Goal: Book appointment/travel/reservation

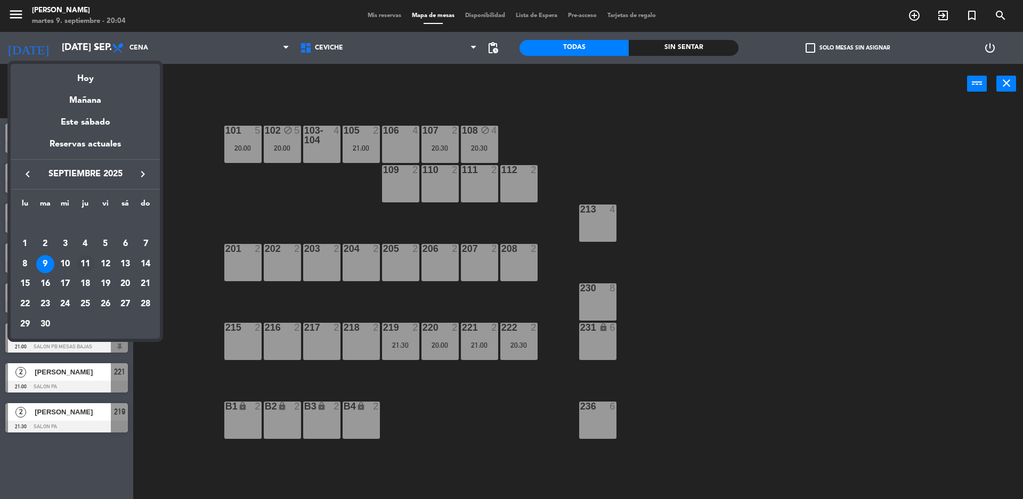
click at [90, 262] on div "11" at bounding box center [85, 264] width 18 height 18
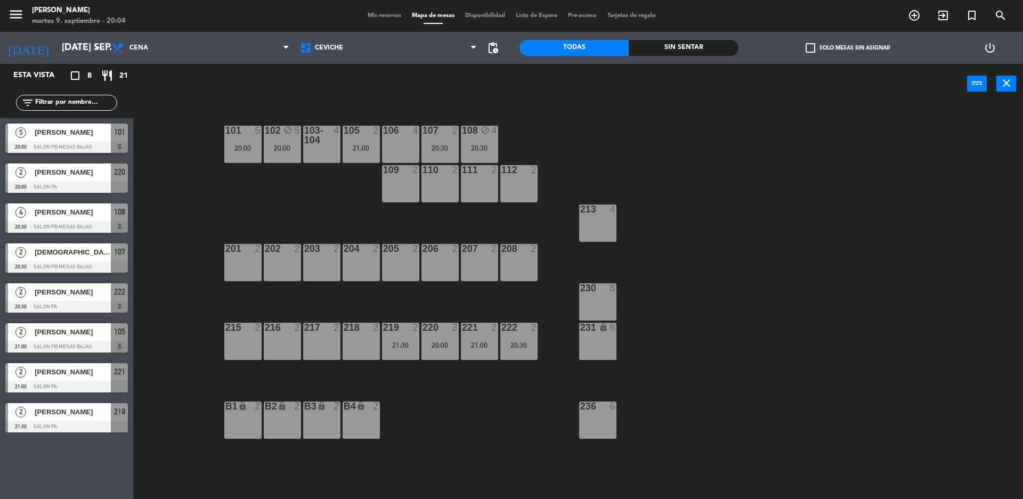
type input "[DEMOGRAPHIC_DATA] [DATE]"
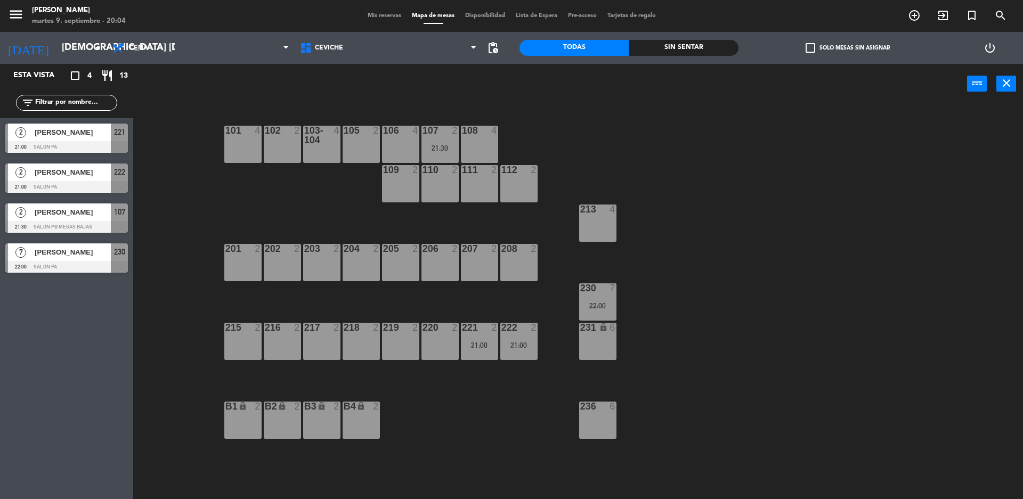
click at [286, 140] on div "102 2" at bounding box center [282, 144] width 37 height 37
click at [579, 84] on button "Bloquear Mesa" at bounding box center [584, 83] width 64 height 21
click at [329, 168] on div "101 4 102 2 103-104 4 105 2 106 4 107 2 21:30 108 4 109 2 110 2 111 2 112 2 213…" at bounding box center [583, 304] width 880 height 395
drag, startPoint x: 229, startPoint y: 137, endPoint x: 235, endPoint y: 136, distance: 6.0
click at [229, 136] on div "101 4" at bounding box center [242, 144] width 37 height 37
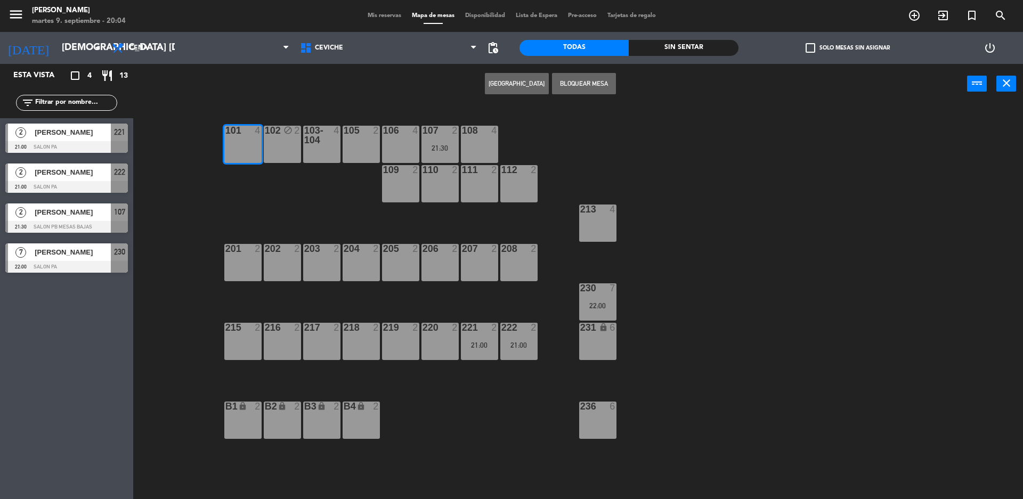
click at [569, 85] on button "Bloquear Mesa" at bounding box center [584, 83] width 64 height 21
click at [219, 139] on div "101 block 4 102 block 2 103-104 4 105 2 106 4 107 2 21:30 108 4 109 2 110 2 111…" at bounding box center [583, 304] width 880 height 395
click at [232, 146] on div "101 block 4" at bounding box center [242, 144] width 37 height 37
click at [532, 85] on button "[GEOGRAPHIC_DATA]" at bounding box center [517, 83] width 64 height 21
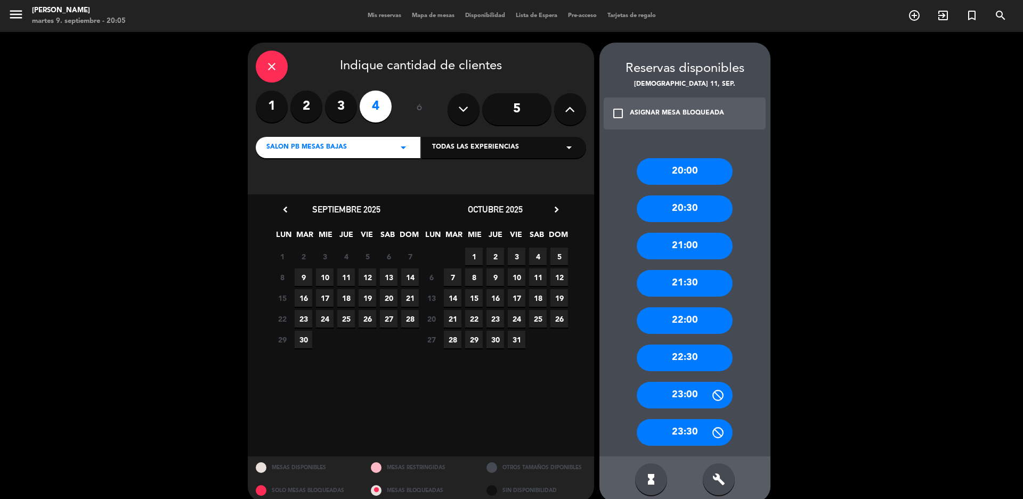
click at [325, 108] on label "3" at bounding box center [341, 107] width 32 height 32
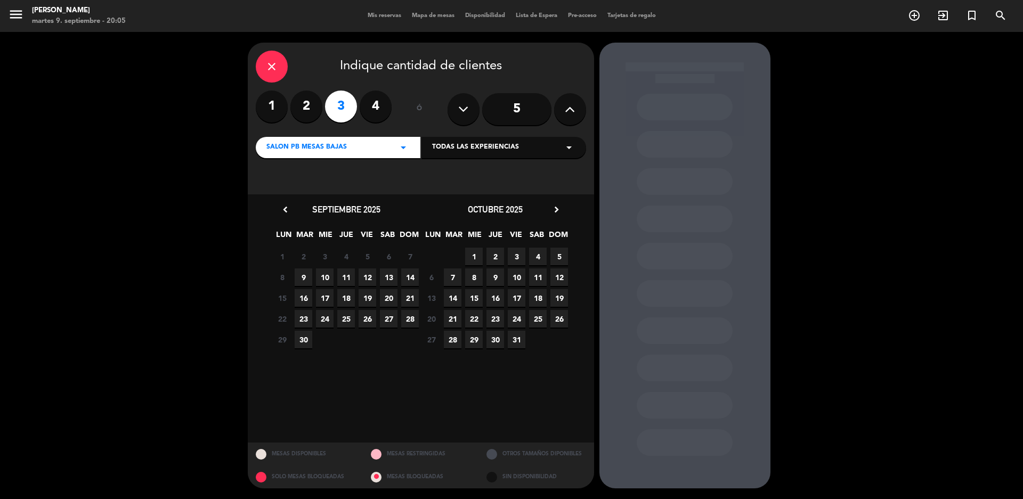
click at [347, 276] on span "11" at bounding box center [346, 278] width 18 height 18
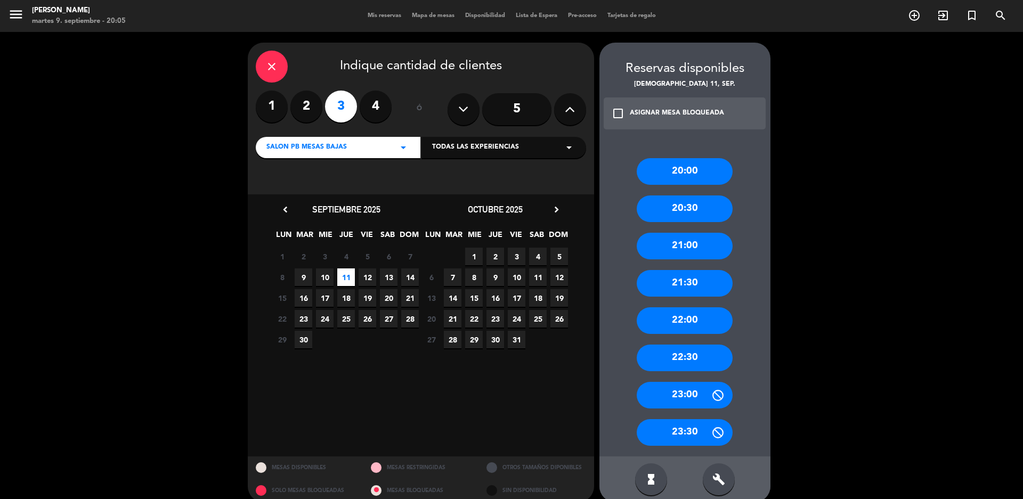
click at [674, 241] on div "21:00" at bounding box center [685, 246] width 96 height 27
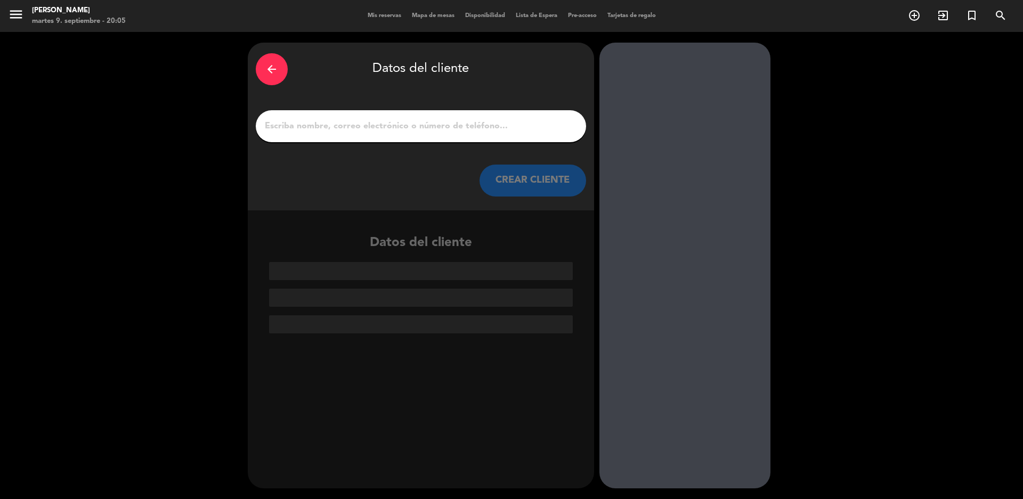
click at [457, 126] on input "1" at bounding box center [421, 126] width 314 height 15
paste input "[PHONE_NUMBER]"
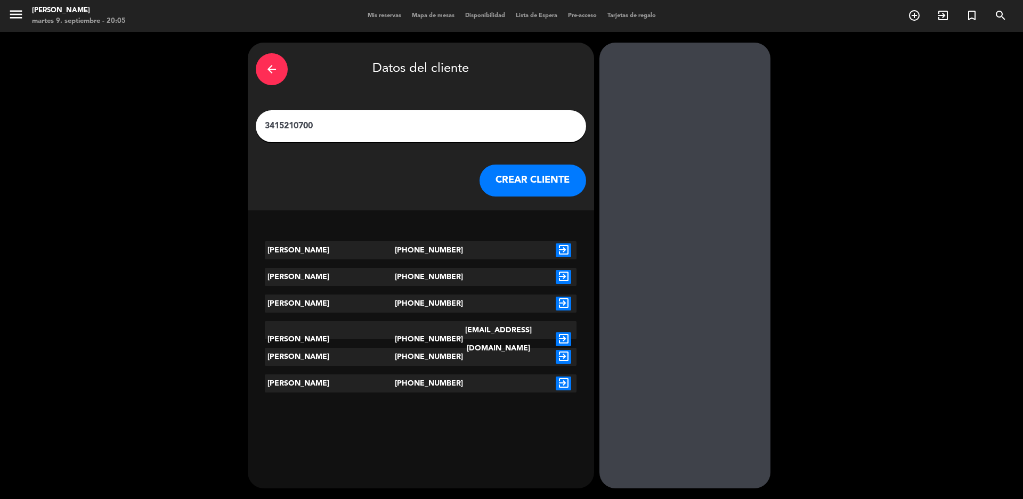
type input "3415210700"
click at [556, 251] on icon "exit_to_app" at bounding box center [563, 251] width 15 height 14
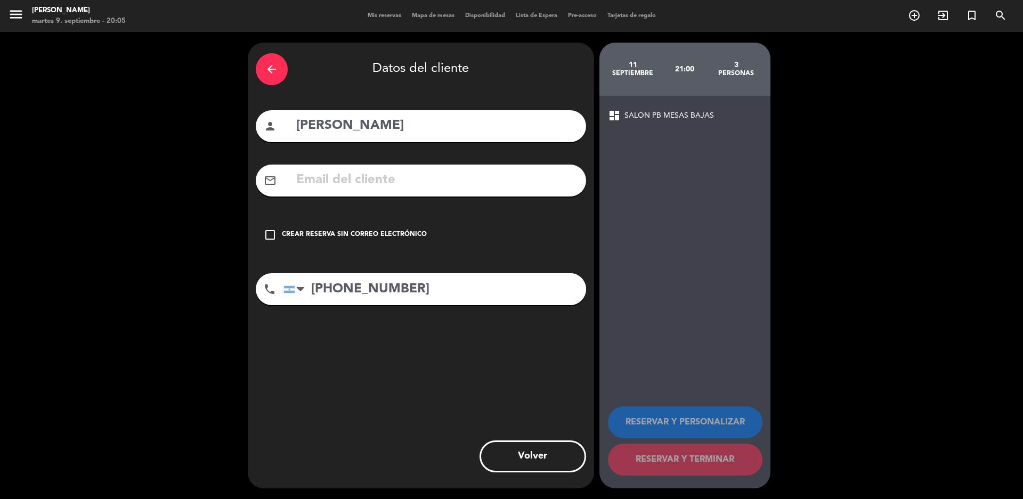
click at [387, 222] on div "check_box_outline_blank Crear reserva sin correo electrónico" at bounding box center [421, 235] width 330 height 32
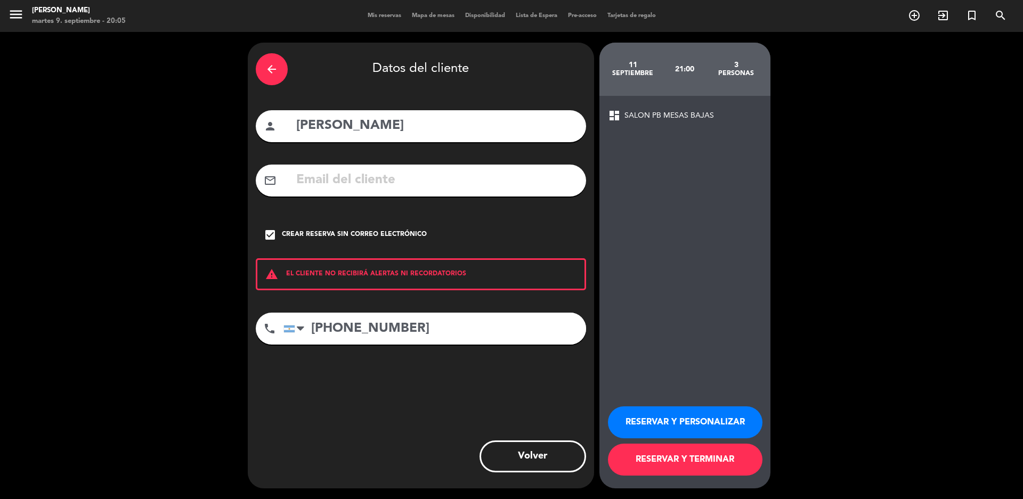
click at [694, 462] on button "RESERVAR Y TERMINAR" at bounding box center [685, 460] width 155 height 32
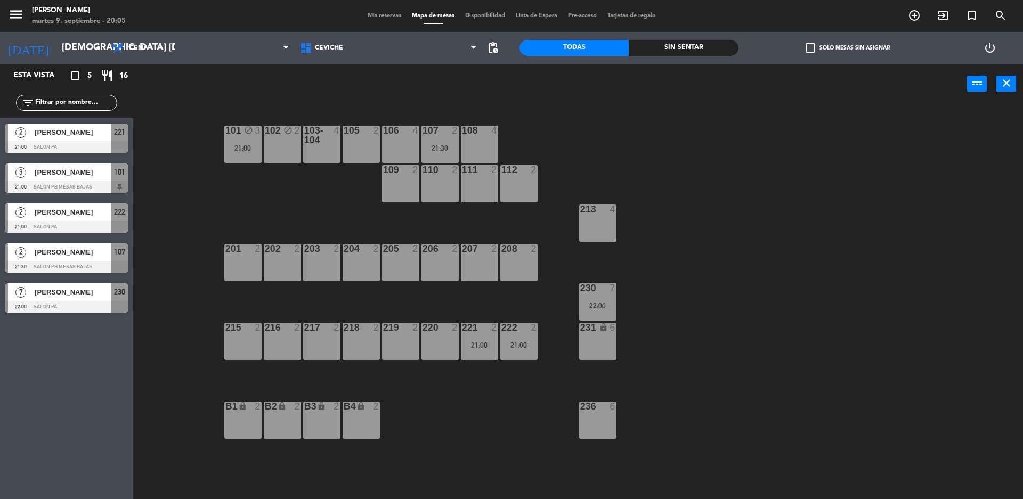
click at [282, 157] on div "102 block 2" at bounding box center [282, 144] width 37 height 37
click at [490, 93] on button "[GEOGRAPHIC_DATA]" at bounding box center [517, 83] width 64 height 21
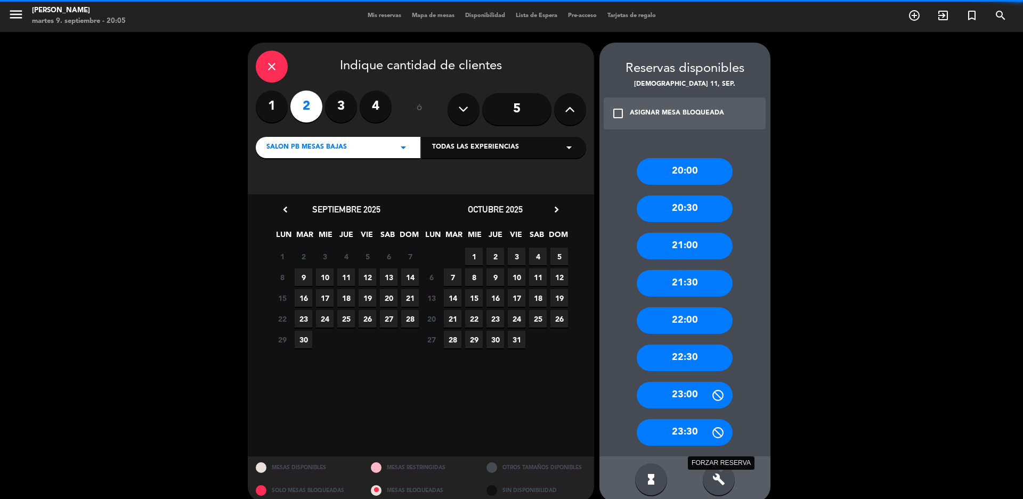
click at [723, 474] on icon "build" at bounding box center [719, 479] width 13 height 13
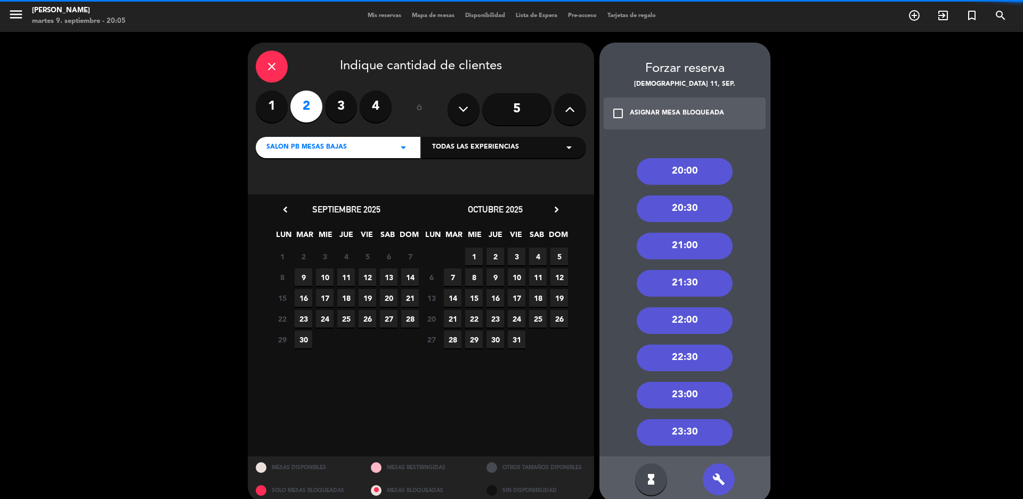
click at [707, 240] on div "21:00" at bounding box center [685, 246] width 96 height 27
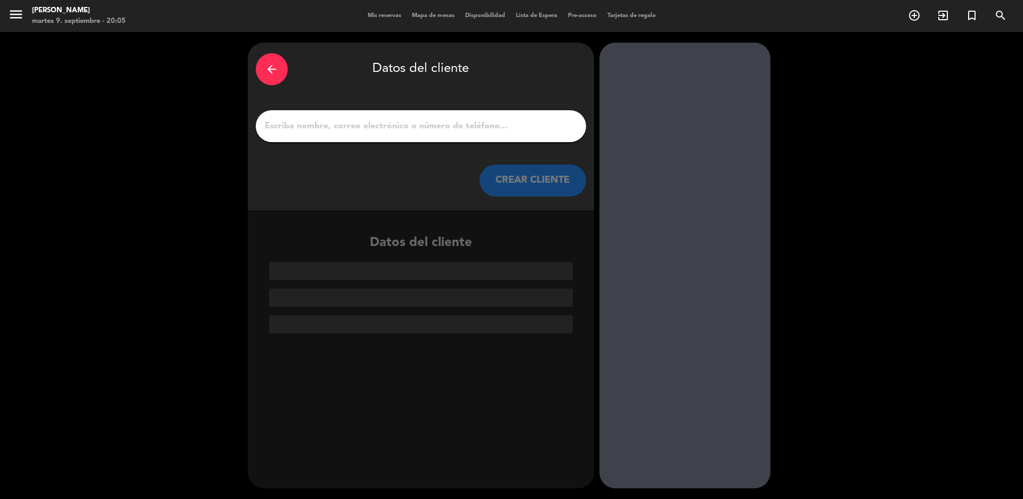
click at [456, 116] on div at bounding box center [421, 126] width 330 height 32
click at [453, 120] on input "1" at bounding box center [421, 126] width 314 height 15
click at [452, 123] on input "1" at bounding box center [421, 126] width 314 height 15
paste input "[PHONE_NUMBER]"
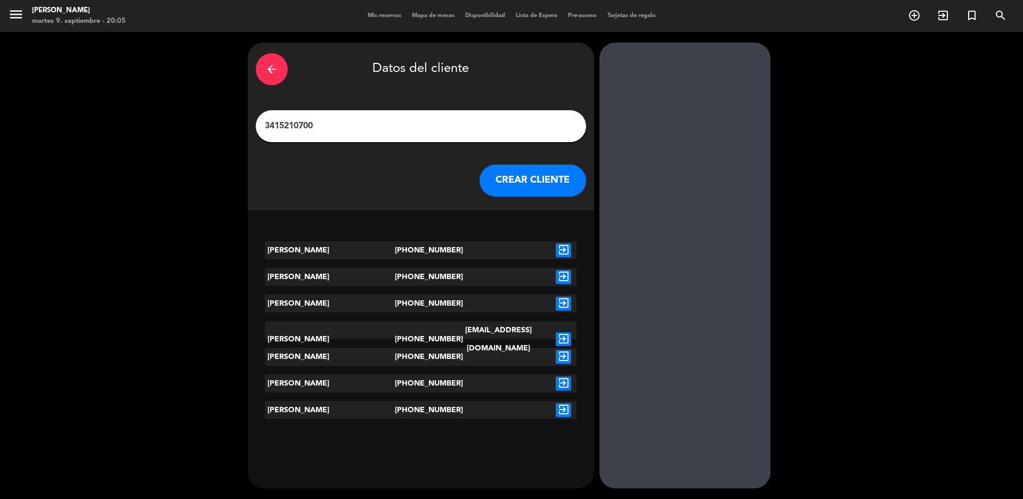
type input "3415210700"
click at [556, 252] on icon "exit_to_app" at bounding box center [563, 251] width 15 height 14
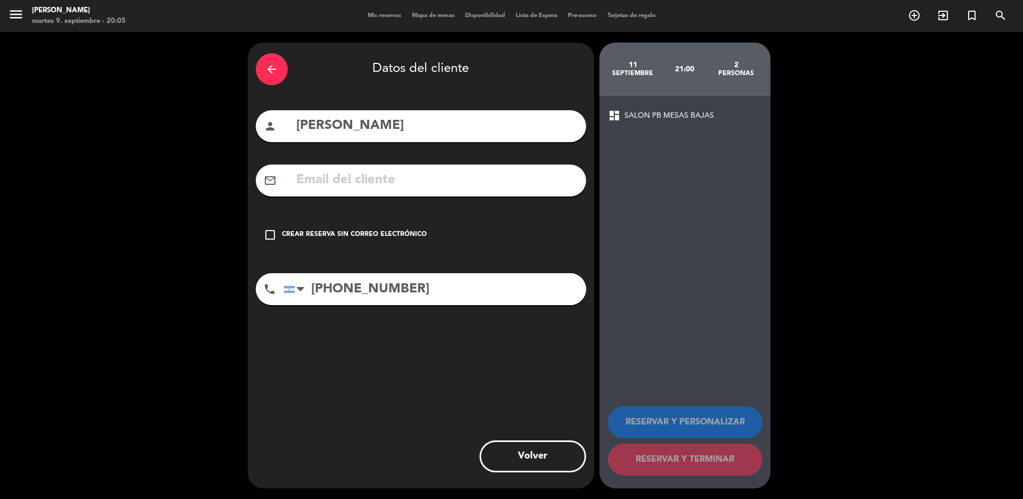
click at [370, 244] on div "check_box_outline_blank Crear reserva sin correo electrónico" at bounding box center [421, 235] width 330 height 32
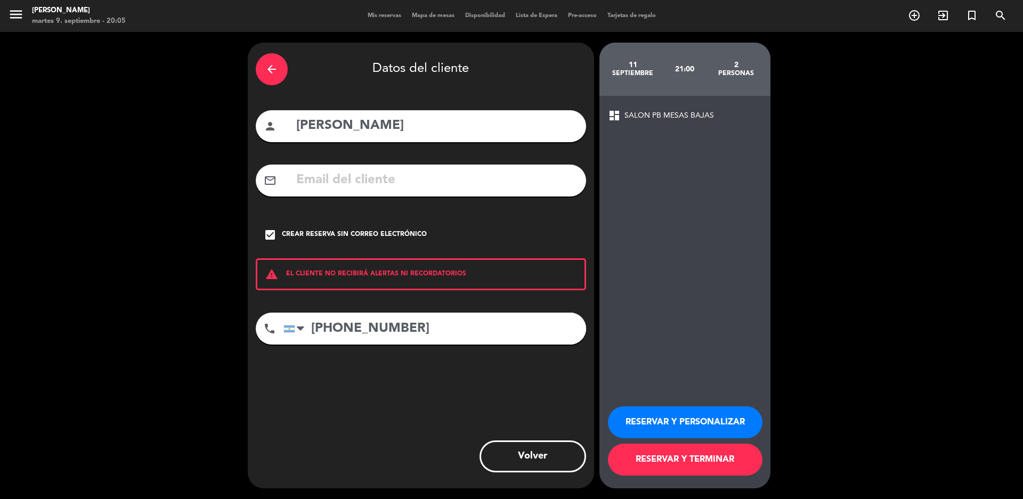
click at [676, 452] on button "RESERVAR Y TERMINAR" at bounding box center [685, 460] width 155 height 32
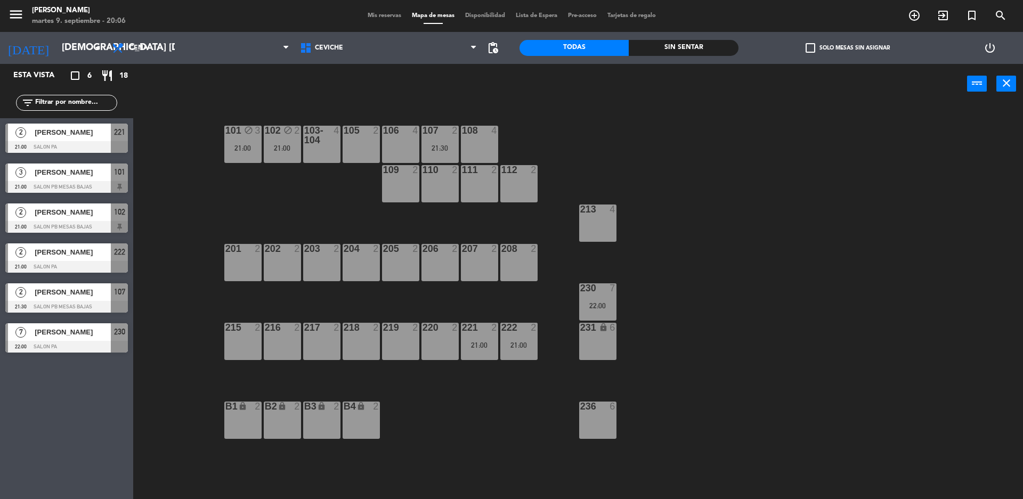
click at [262, 192] on div "101 block 3 21:00 102 block 2 21:00 103-104 4 105 2 106 4 107 2 21:30 108 4 109…" at bounding box center [583, 304] width 880 height 395
click at [56, 48] on input "[DEMOGRAPHIC_DATA] [DATE]" at bounding box center [118, 47] width 124 height 21
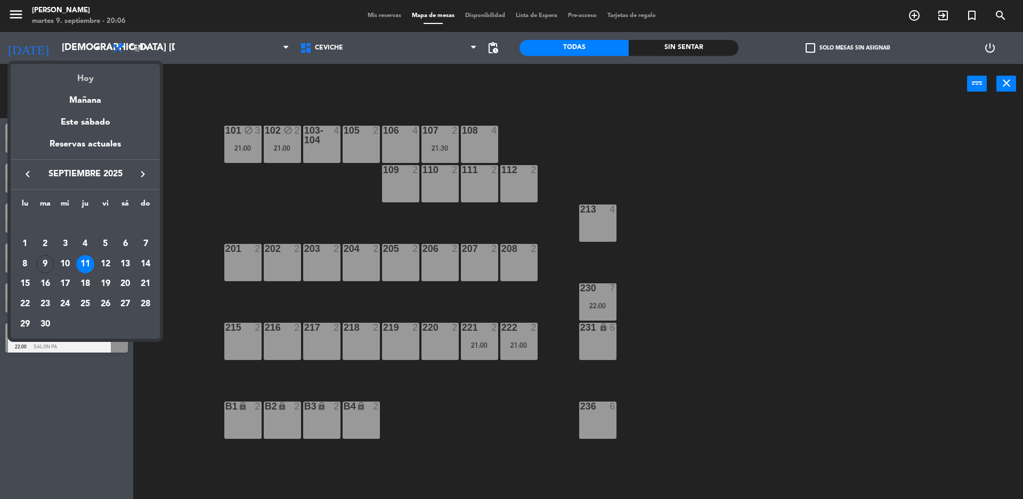
click at [86, 82] on div "Hoy" at bounding box center [85, 75] width 149 height 22
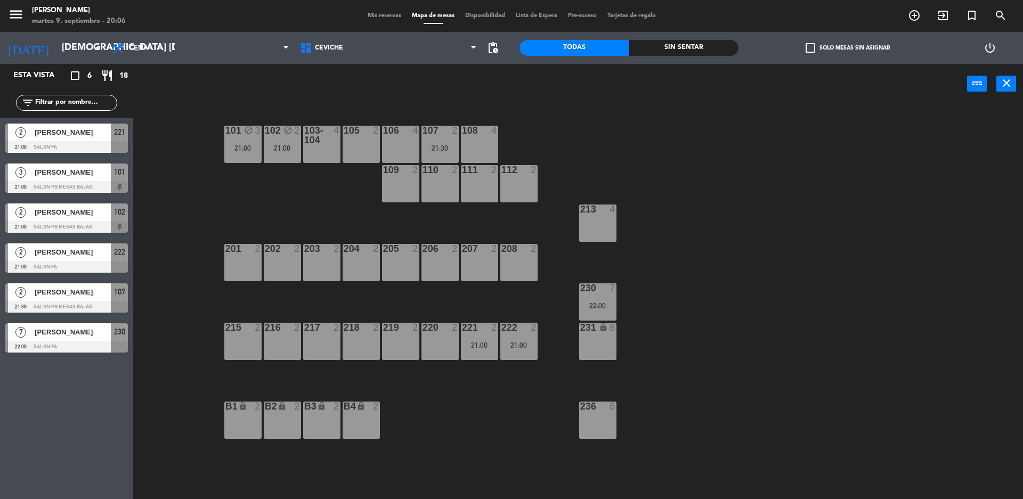
type input "[DATE] sep."
